Goal: Information Seeking & Learning: Learn about a topic

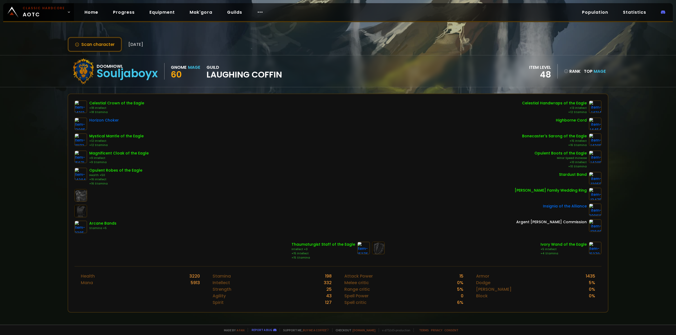
drag, startPoint x: 230, startPoint y: 153, endPoint x: 216, endPoint y: 143, distance: 17.5
